Goal: Task Accomplishment & Management: Manage account settings

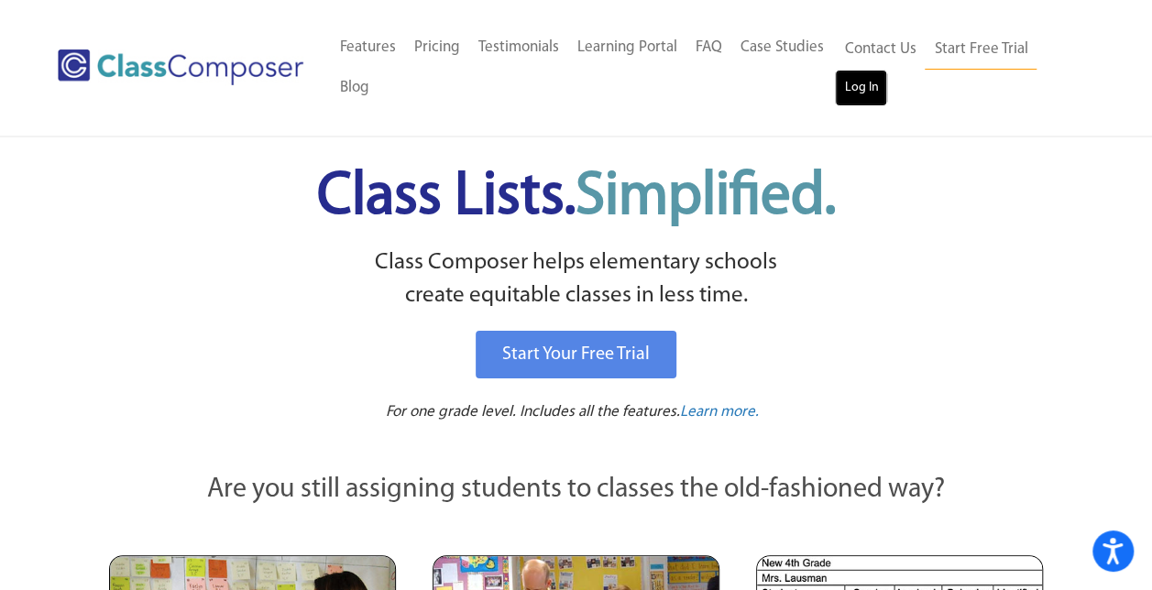
click at [861, 85] on link "Log In" at bounding box center [861, 88] width 52 height 37
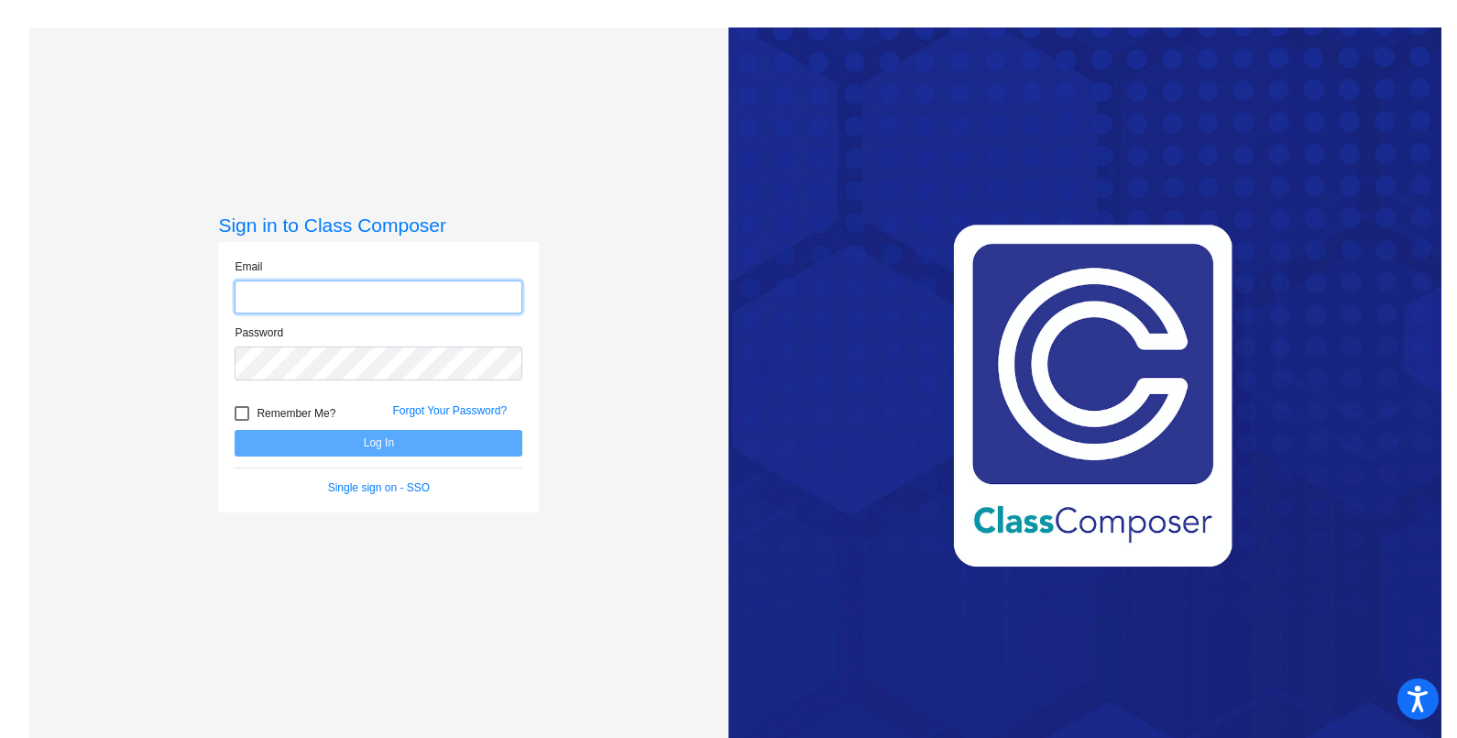
type input "lrodebau@hhsd.org"
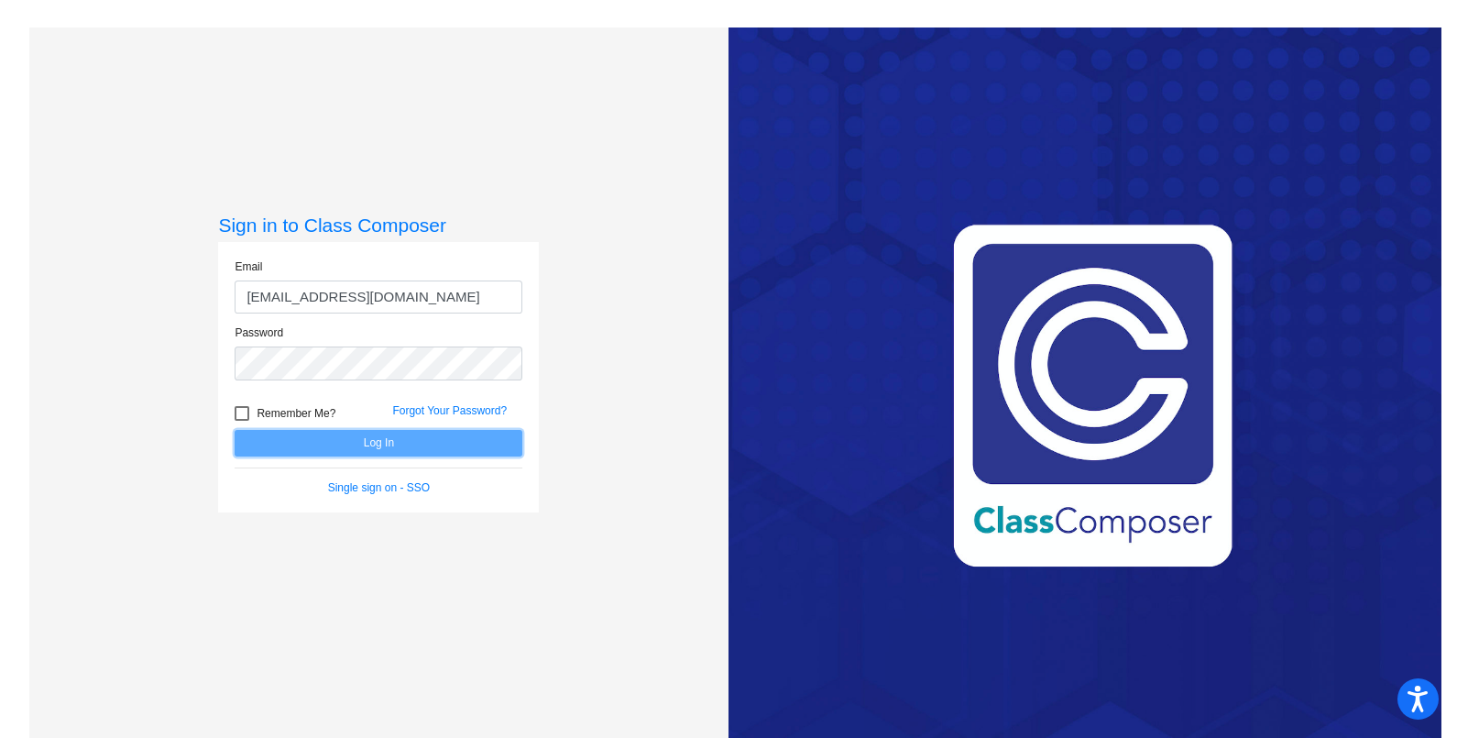
click at [418, 435] on button "Log In" at bounding box center [379, 443] width 288 height 27
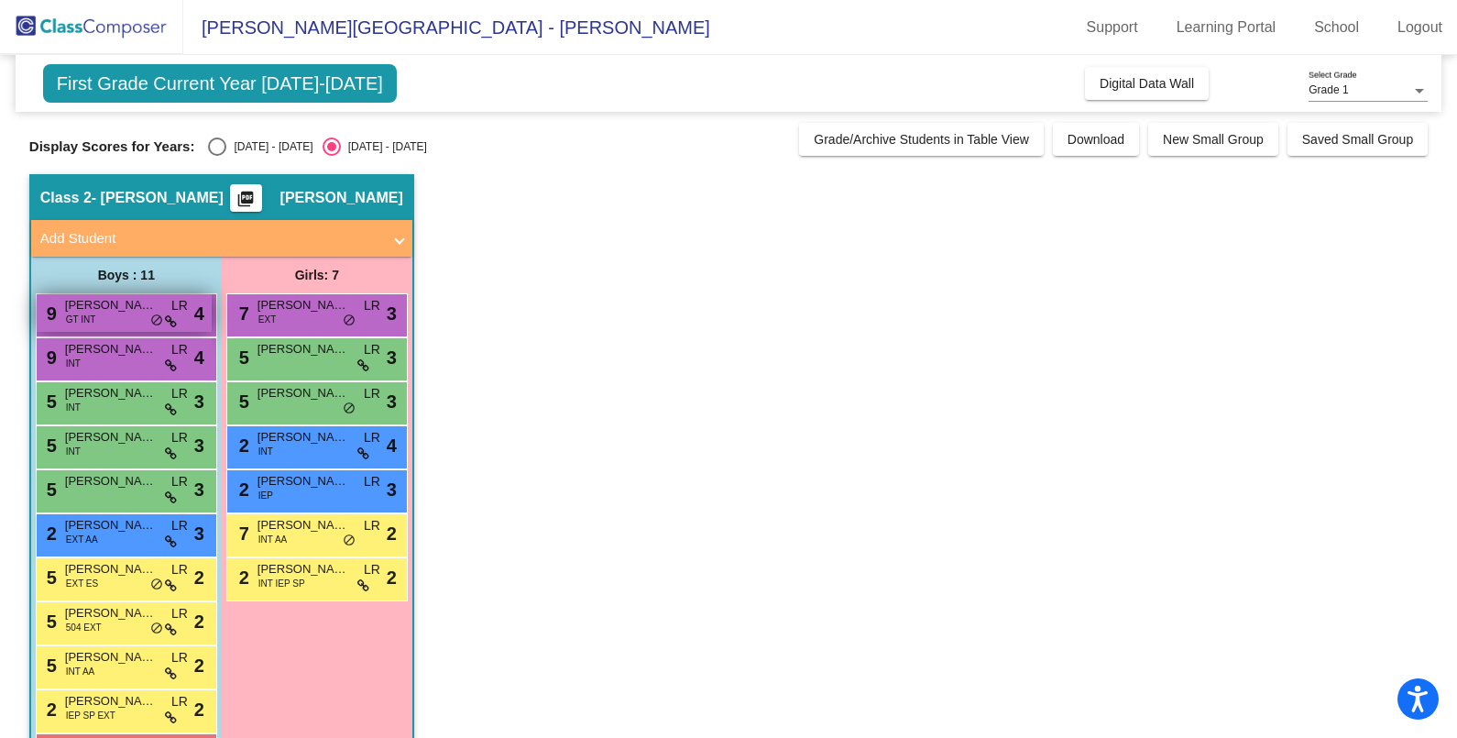
click at [101, 307] on span "Declan Grike" at bounding box center [111, 305] width 92 height 18
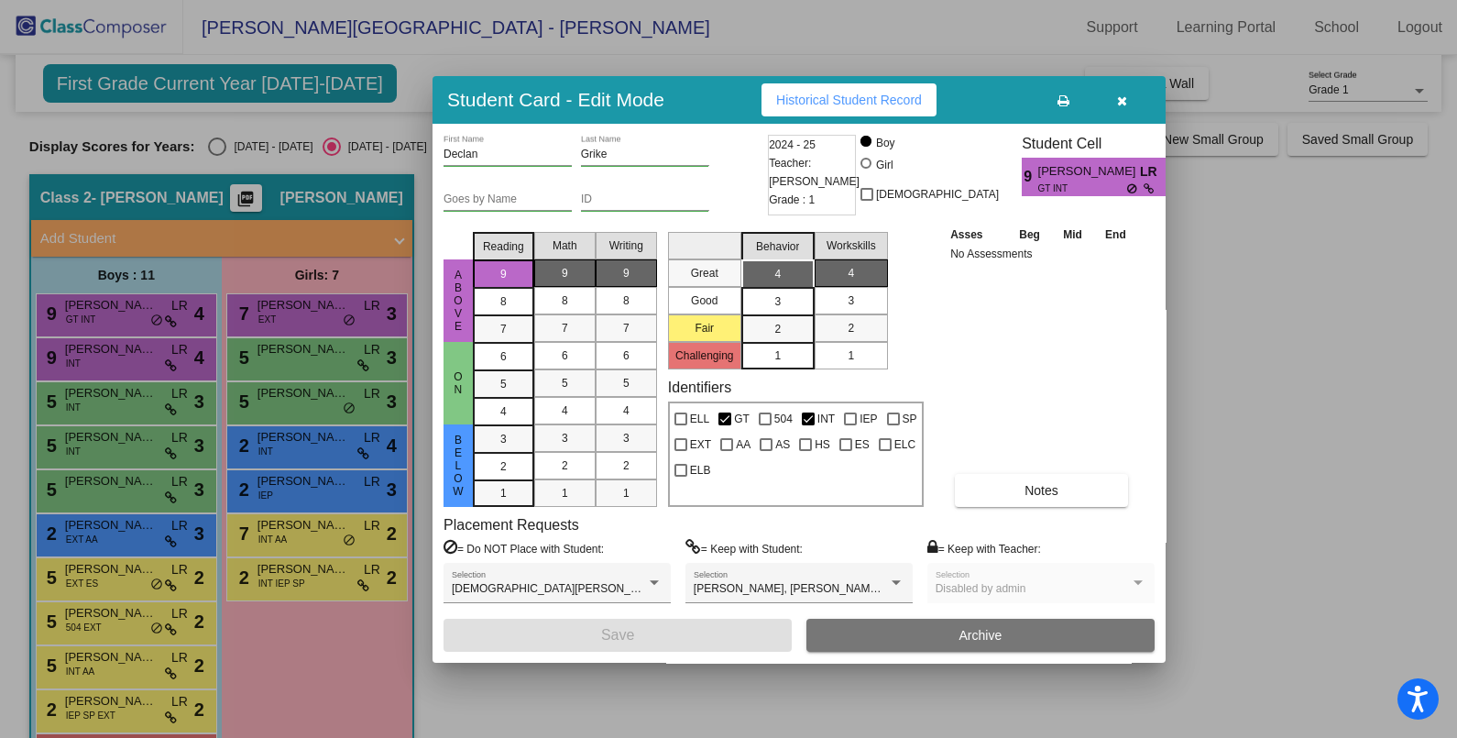
click at [1124, 99] on icon "button" at bounding box center [1122, 100] width 10 height 13
